Goal: Find specific page/section: Find specific page/section

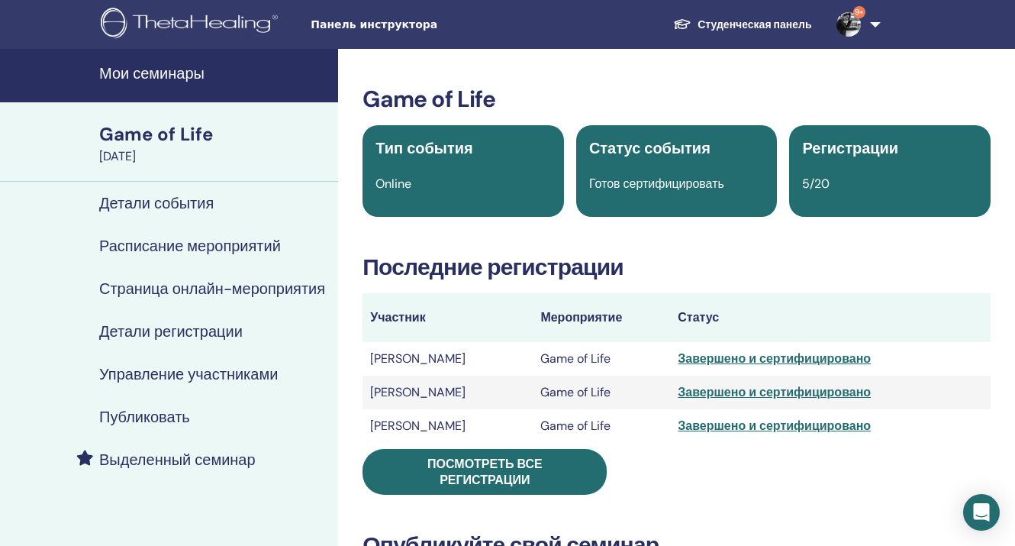
click at [850, 19] on img at bounding box center [848, 24] width 24 height 24
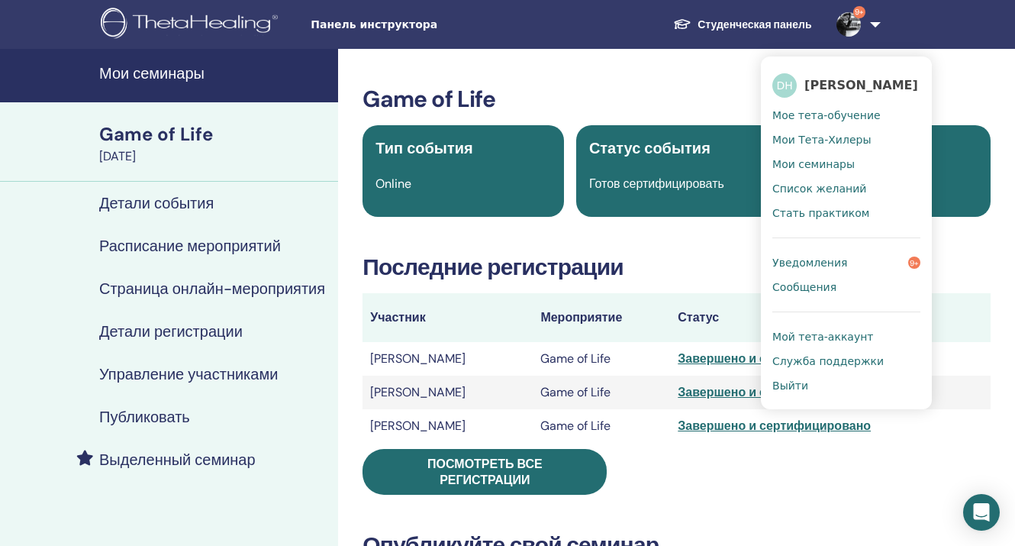
click at [821, 114] on span "Мое тета-обучение" at bounding box center [826, 115] width 108 height 14
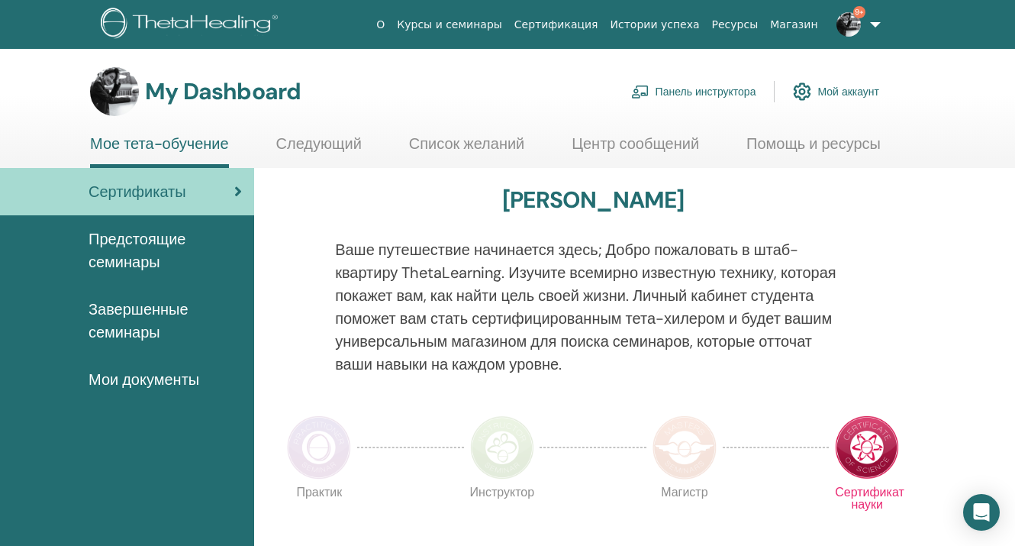
click at [716, 89] on link "Панель инструктора" at bounding box center [693, 92] width 125 height 34
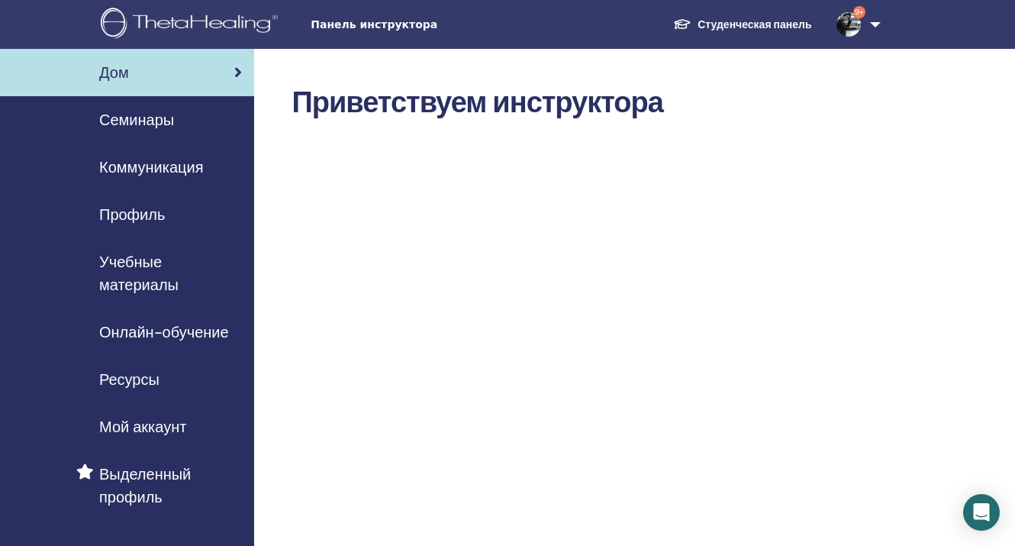
click at [166, 122] on span "Семинары" at bounding box center [136, 119] width 75 height 23
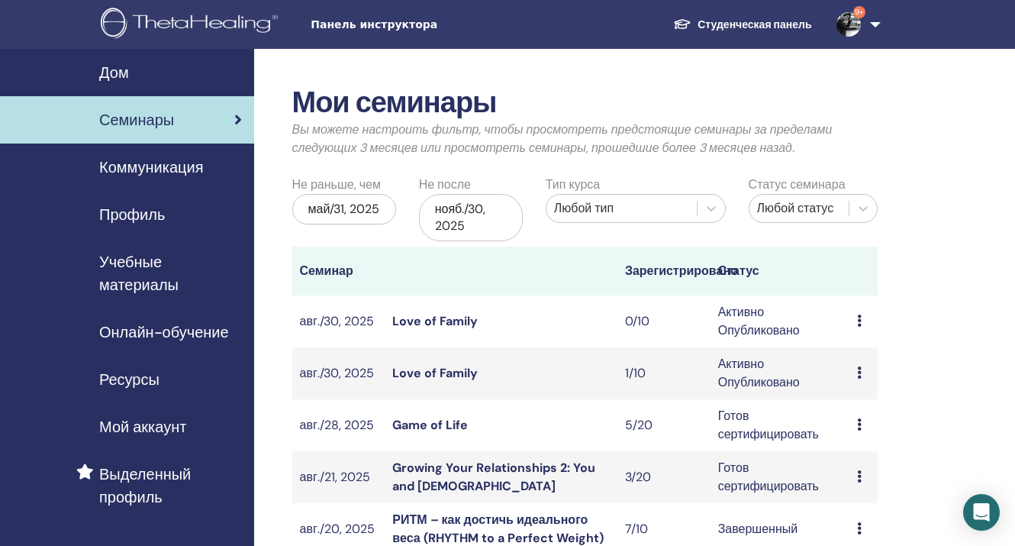
click at [430, 420] on link "Game of Life" at bounding box center [430, 425] width 76 height 16
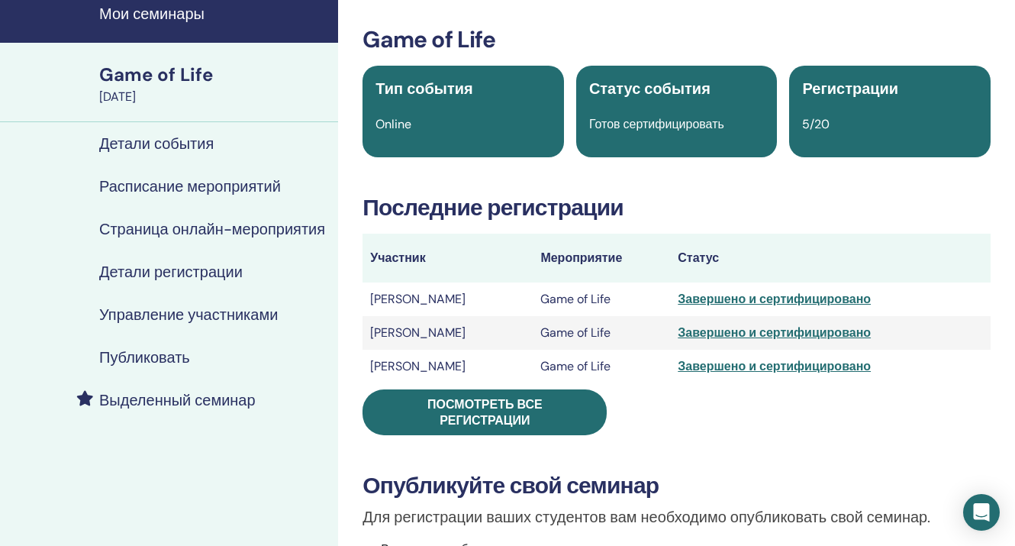
scroll to position [70, 0]
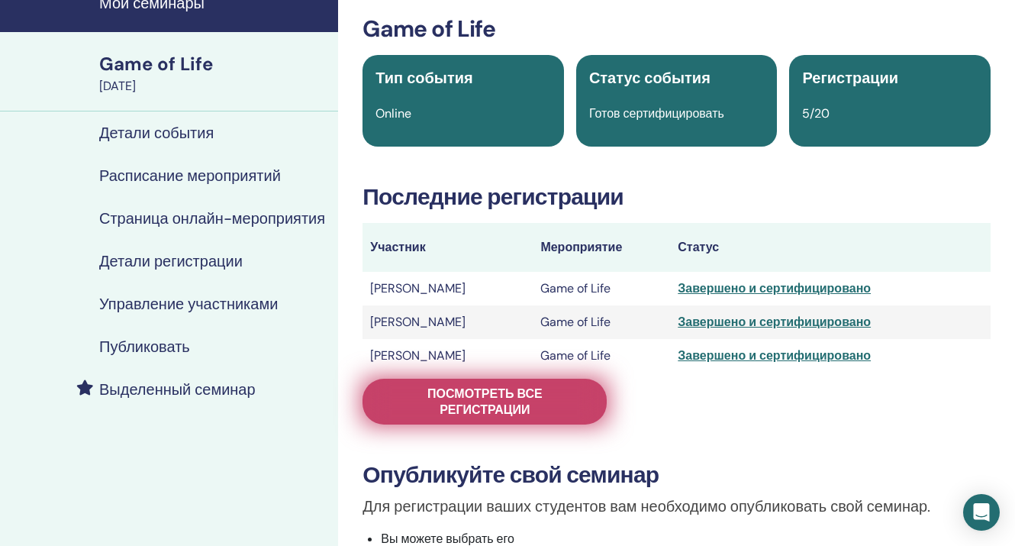
click at [448, 408] on span "Посмотреть все регистрации" at bounding box center [485, 401] width 206 height 32
